Goal: Task Accomplishment & Management: Manage account settings

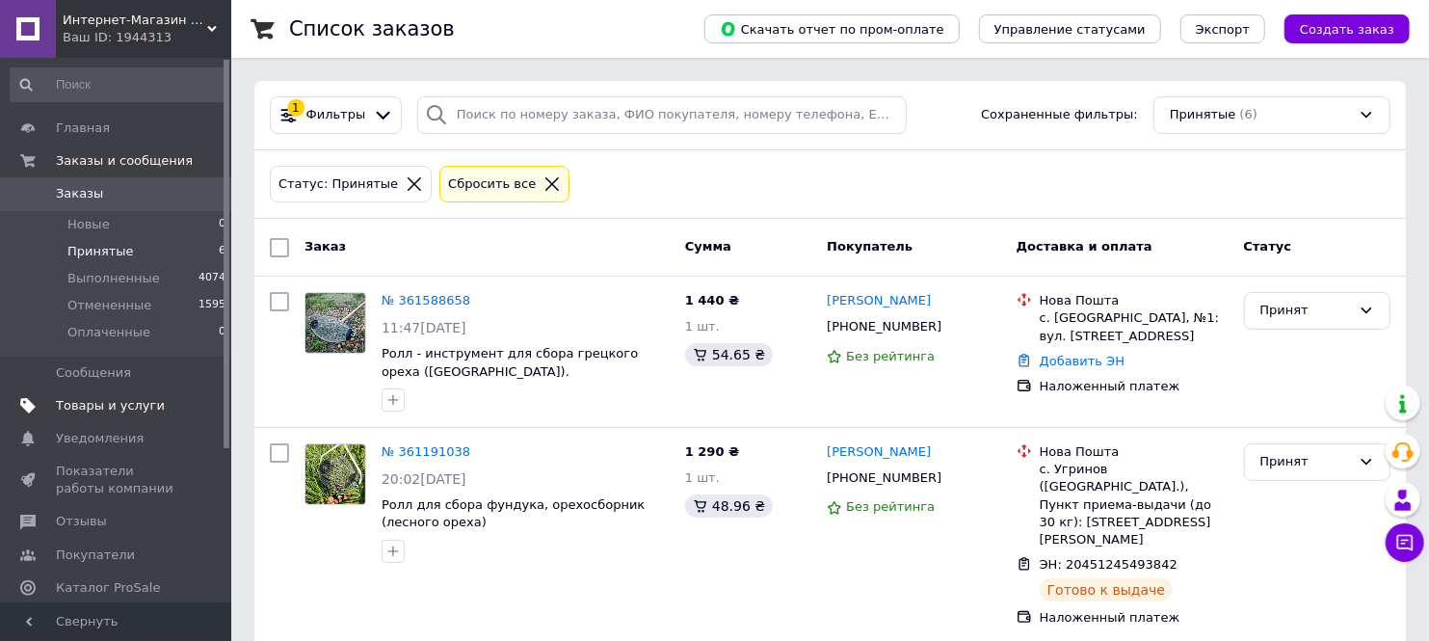
click at [89, 405] on span "Товары и услуги" at bounding box center [110, 405] width 109 height 17
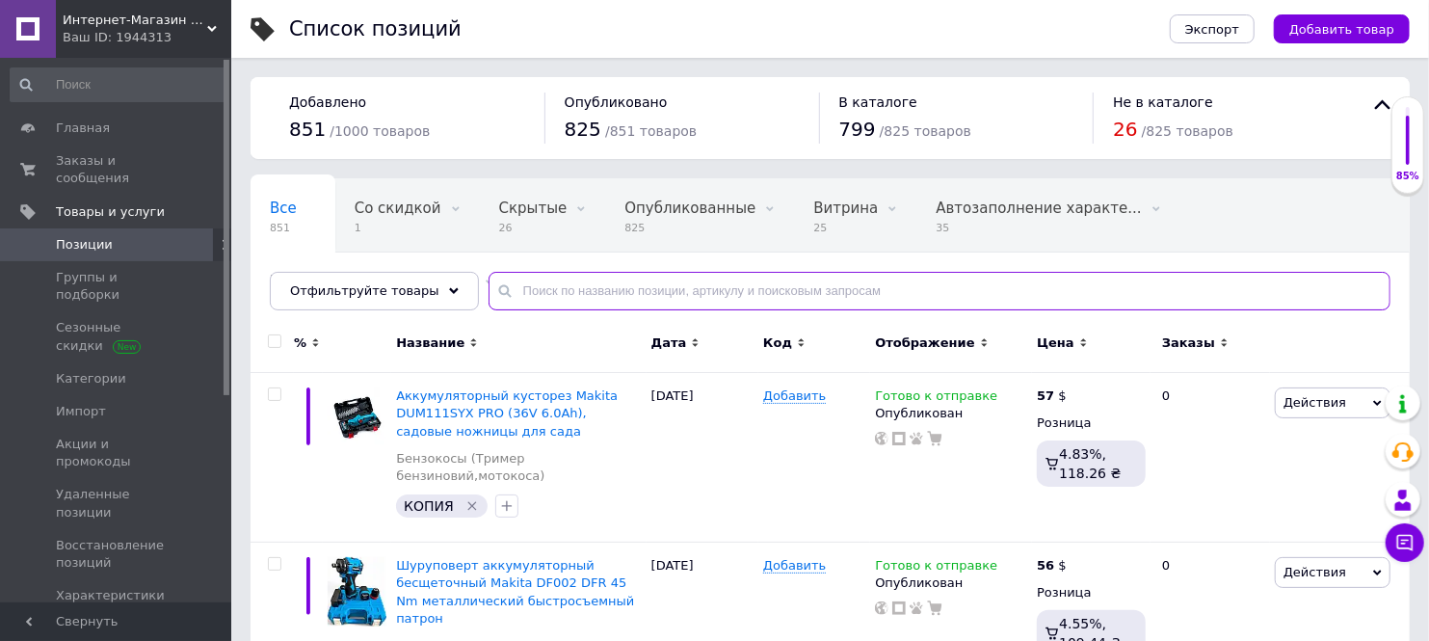
click at [530, 287] on input "text" at bounding box center [940, 291] width 902 height 39
paste input "мини пила Makita DUC150Z"
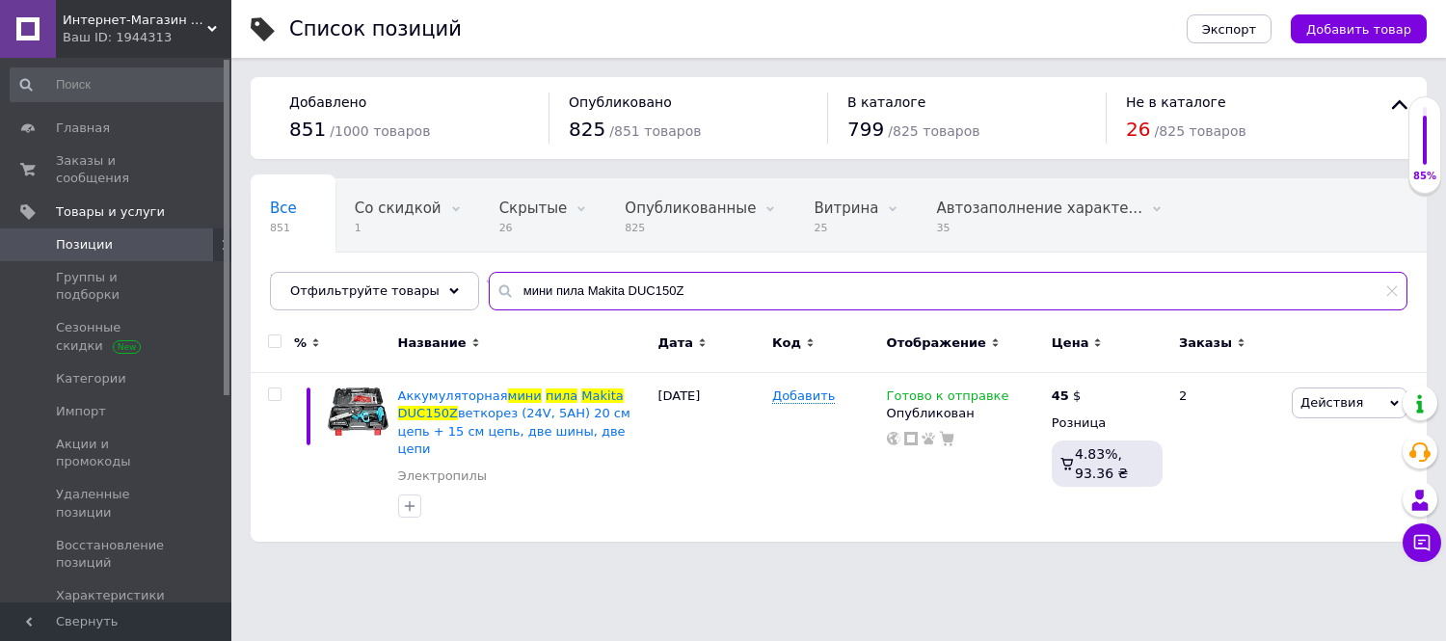
type input "мини пила Makita DUC150Z"
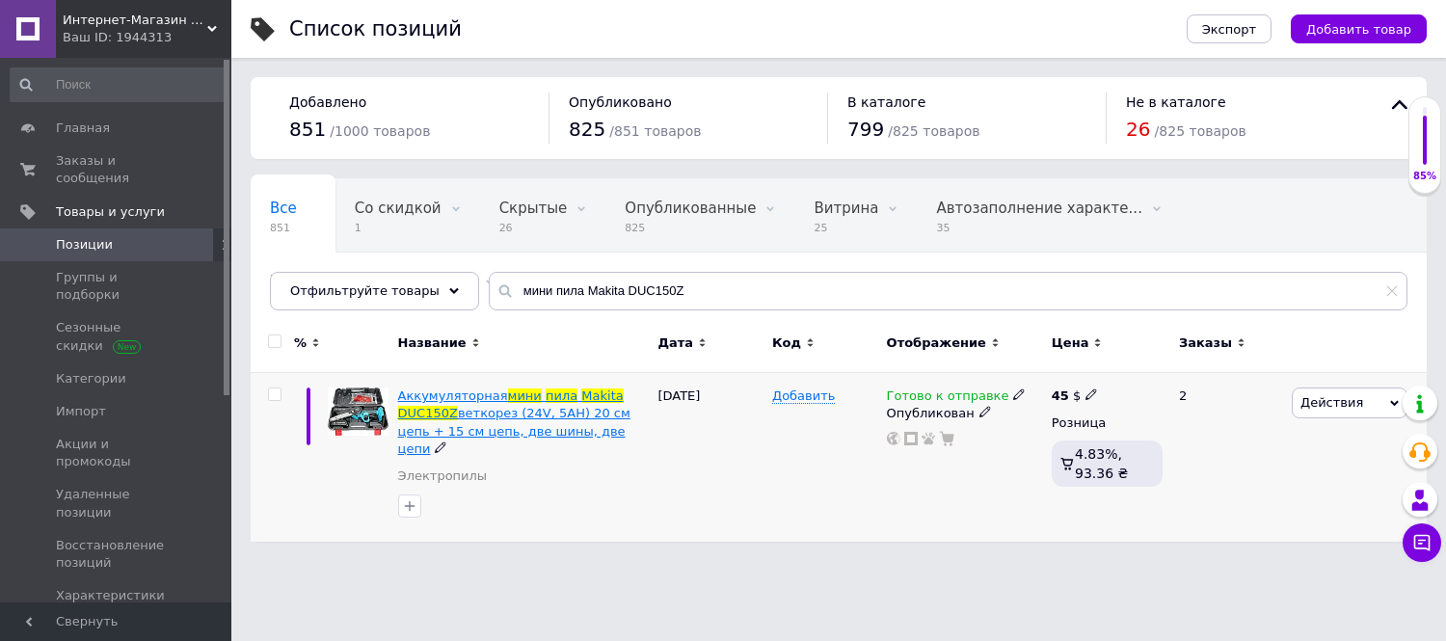
click at [464, 391] on span "Аккумуляторная" at bounding box center [453, 395] width 110 height 14
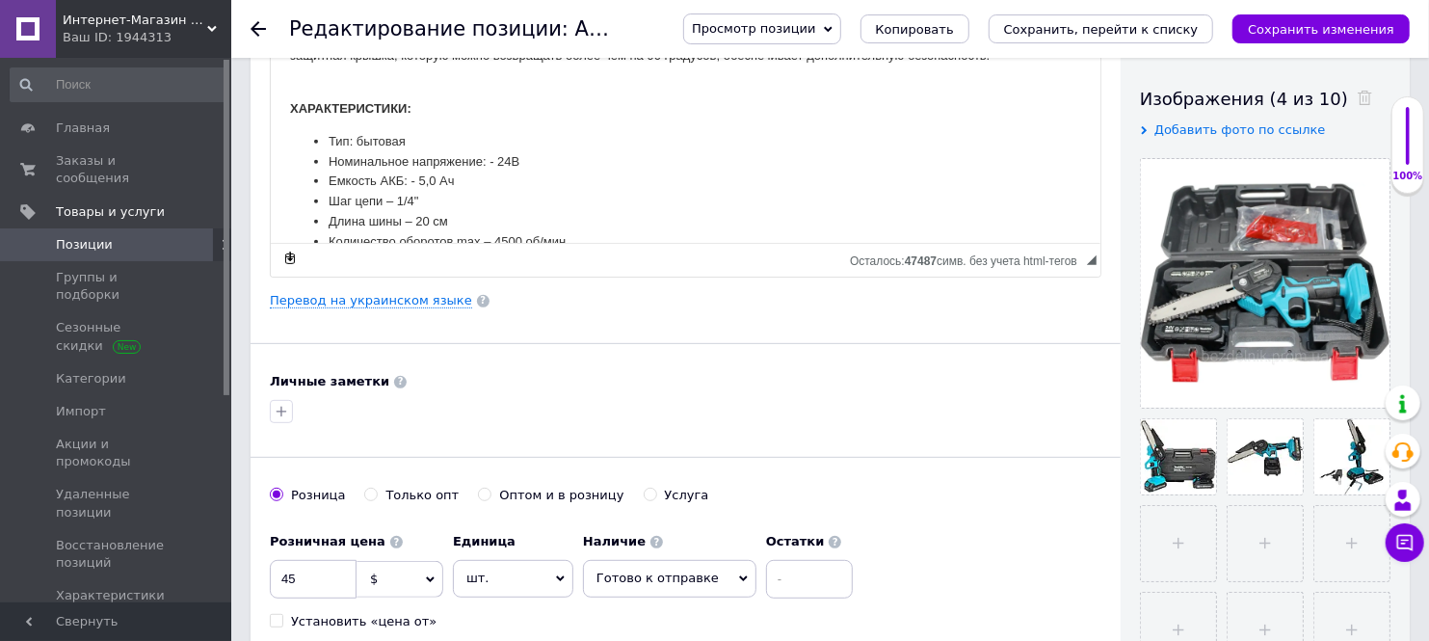
scroll to position [642, 0]
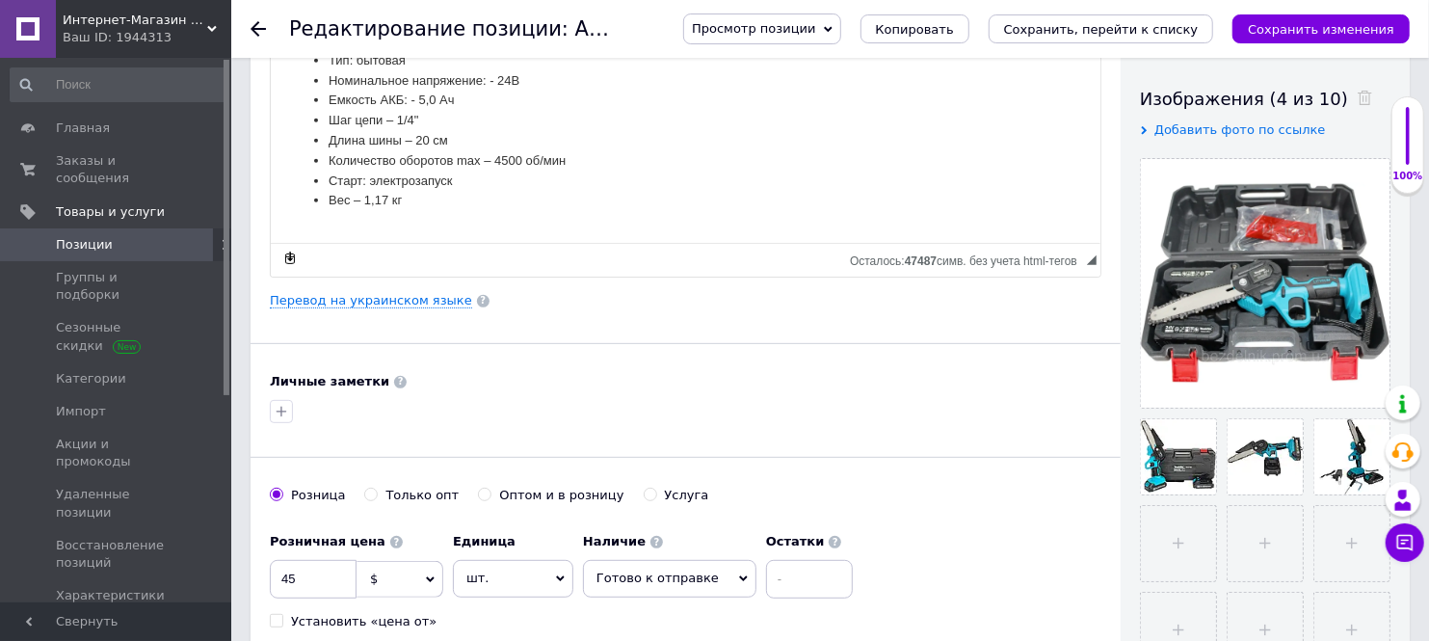
click at [252, 27] on use at bounding box center [258, 28] width 15 height 15
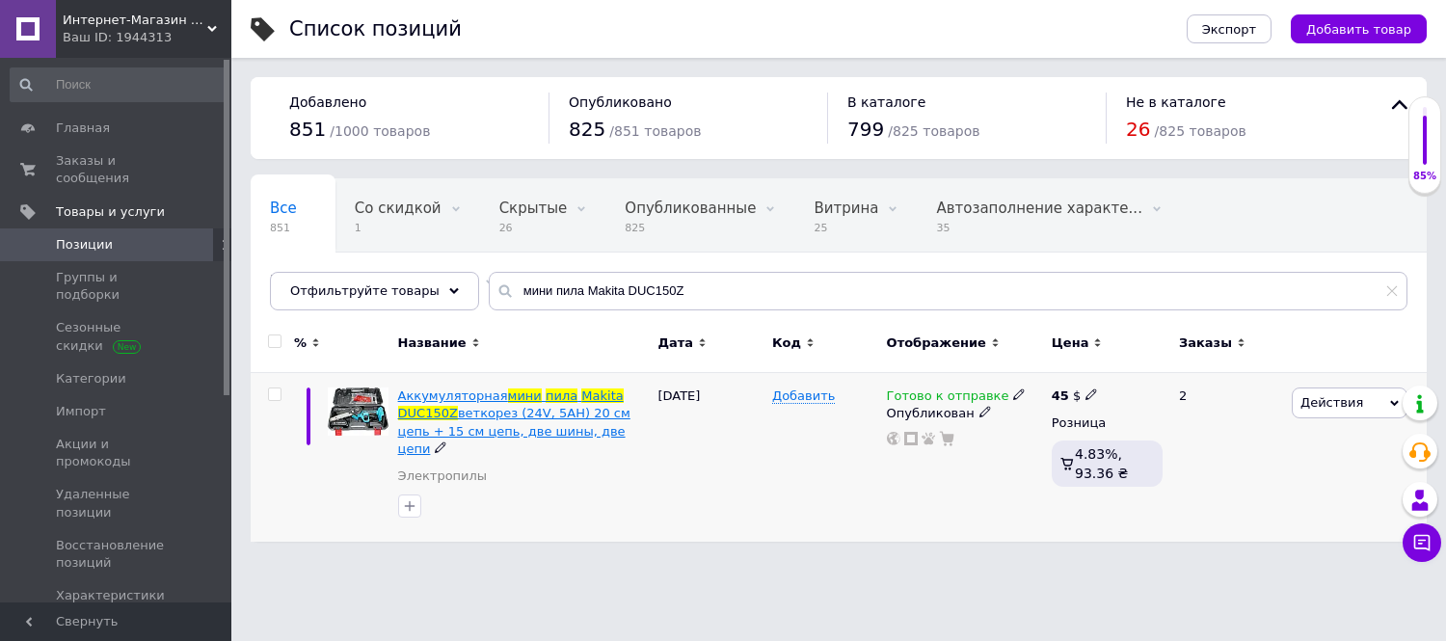
click at [418, 397] on span "Аккумуляторная" at bounding box center [453, 395] width 110 height 14
